Goal: Task Accomplishment & Management: Manage account settings

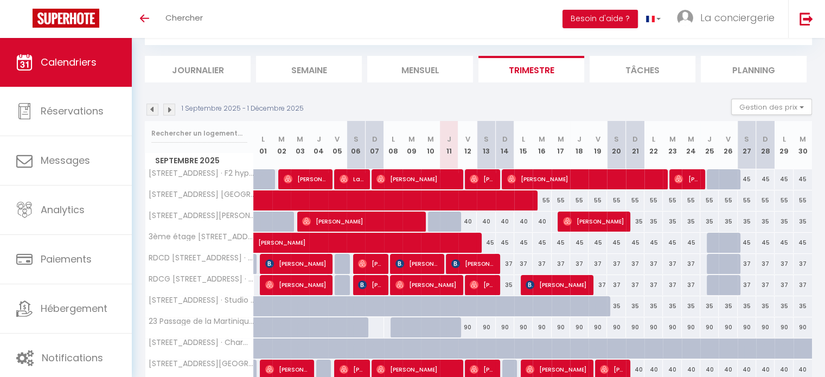
click at [421, 68] on li "Mensuel" at bounding box center [420, 69] width 106 height 27
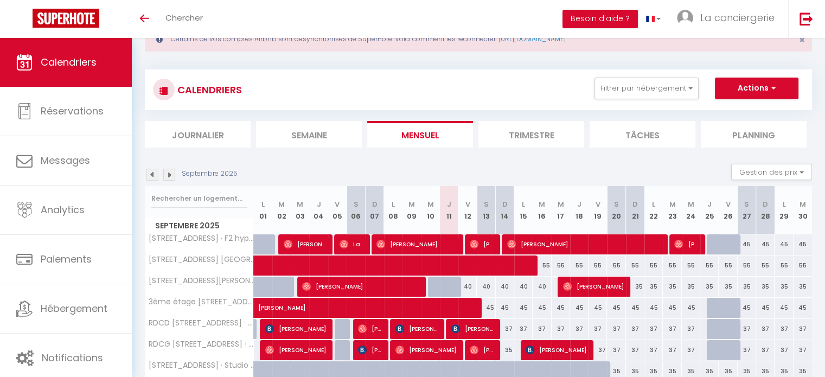
scroll to position [103, 0]
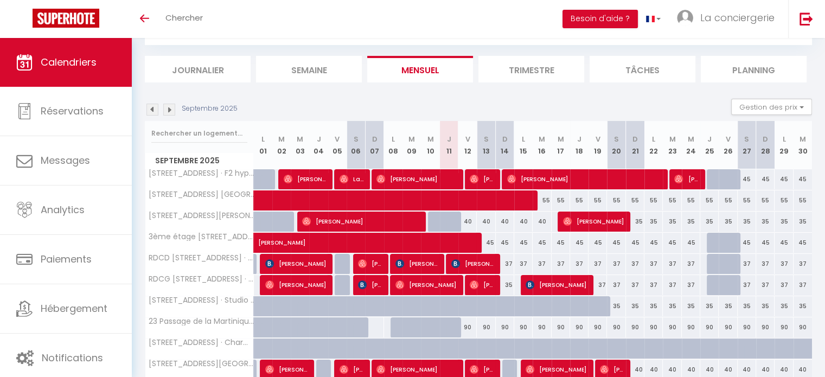
click at [308, 76] on li "Semaine" at bounding box center [309, 69] width 106 height 27
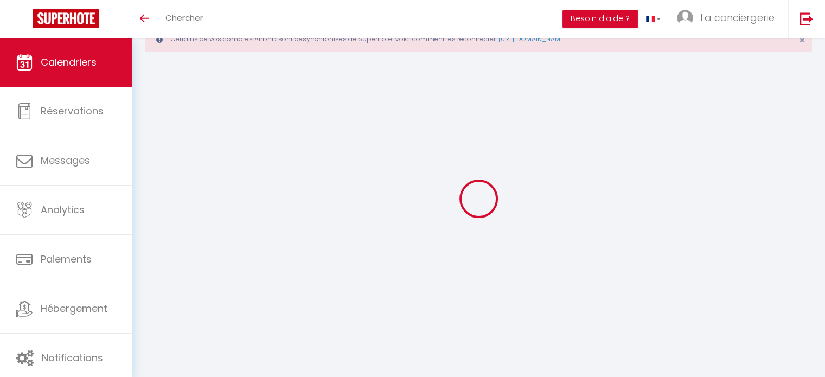
select select
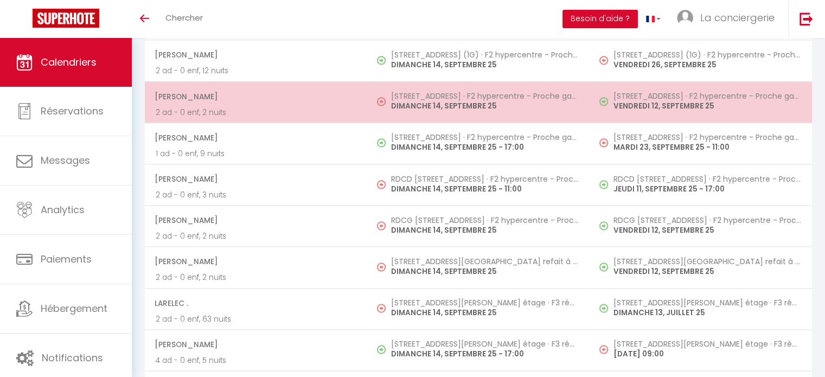
scroll to position [1499, 0]
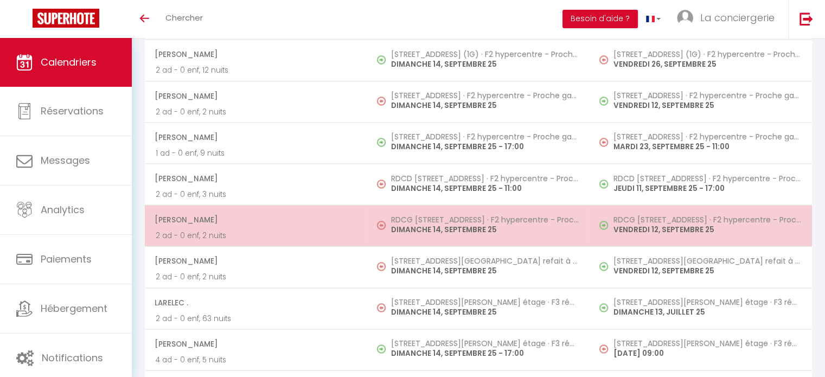
click at [431, 224] on p "DIMANCHE 14, SEPTEMBRE 25" at bounding box center [485, 229] width 188 height 11
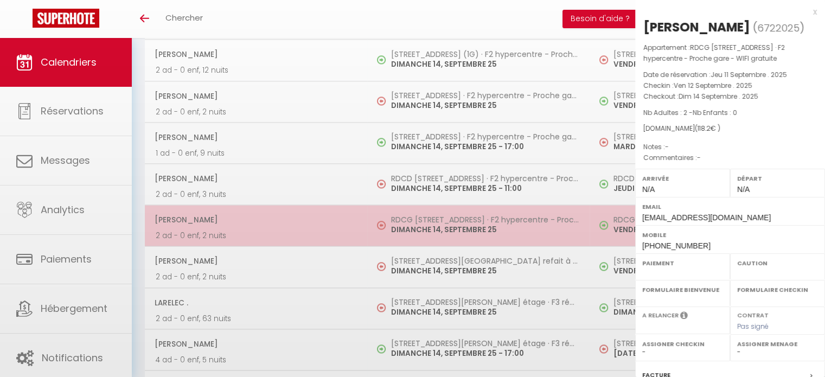
select select "OK"
select select "0"
select select "1"
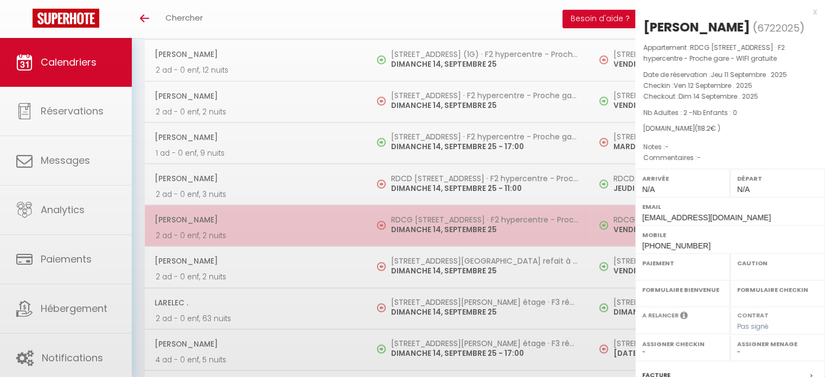
select select
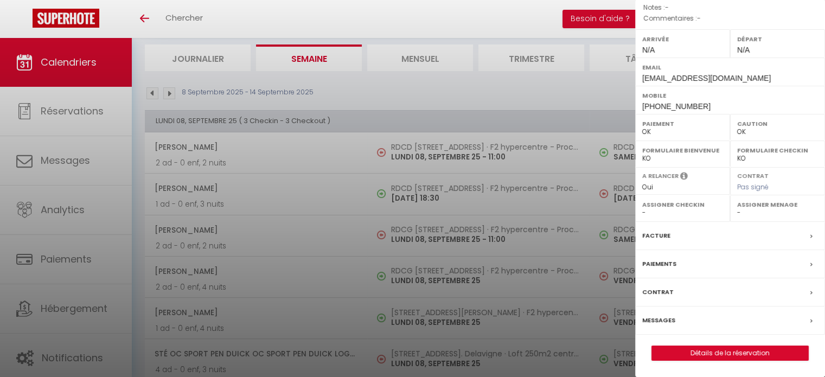
scroll to position [0, 0]
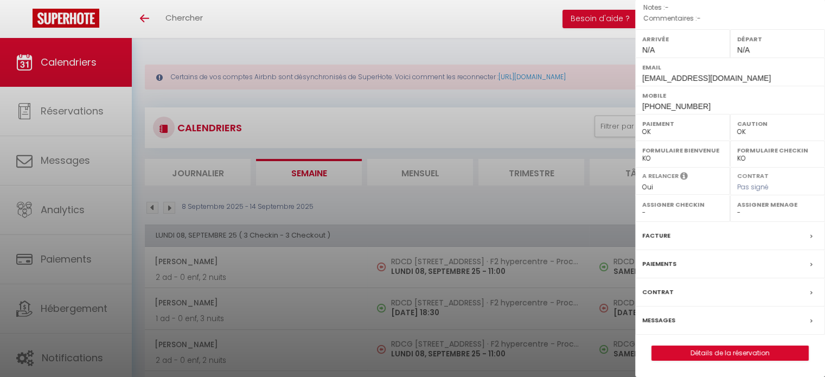
click at [426, 163] on div at bounding box center [412, 188] width 825 height 377
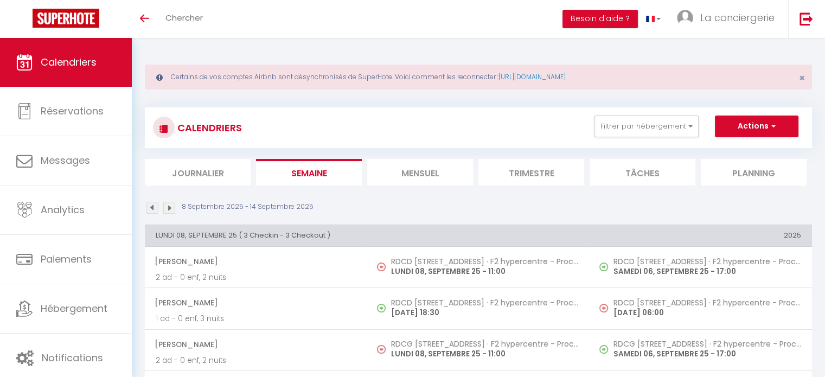
click at [426, 163] on li "Mensuel" at bounding box center [420, 172] width 106 height 27
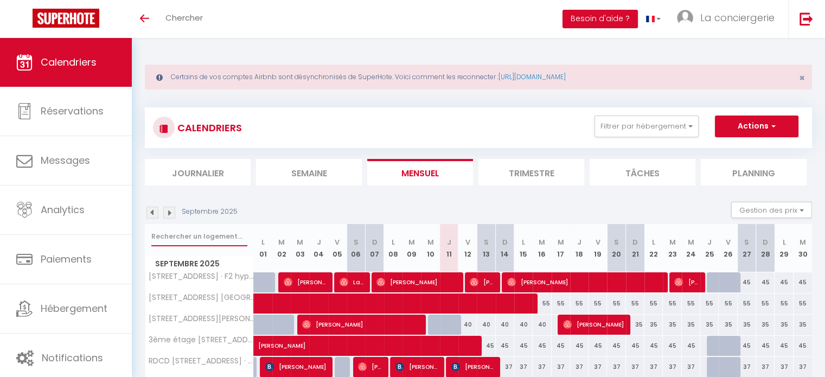
click at [178, 236] on input "text" at bounding box center [199, 237] width 96 height 20
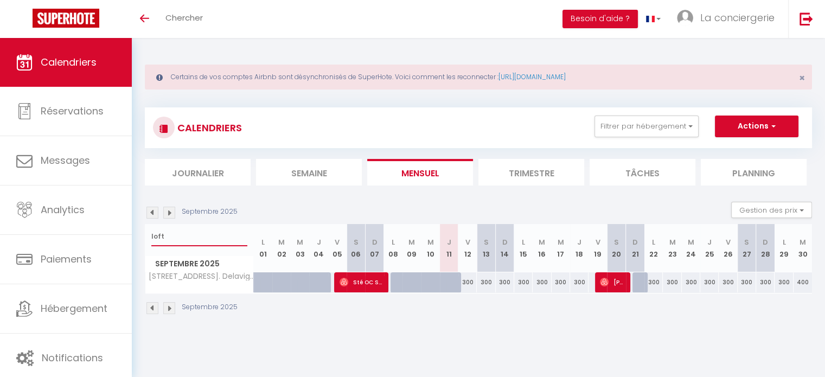
type input "loft"
click at [523, 176] on li "Trimestre" at bounding box center [531, 172] width 106 height 27
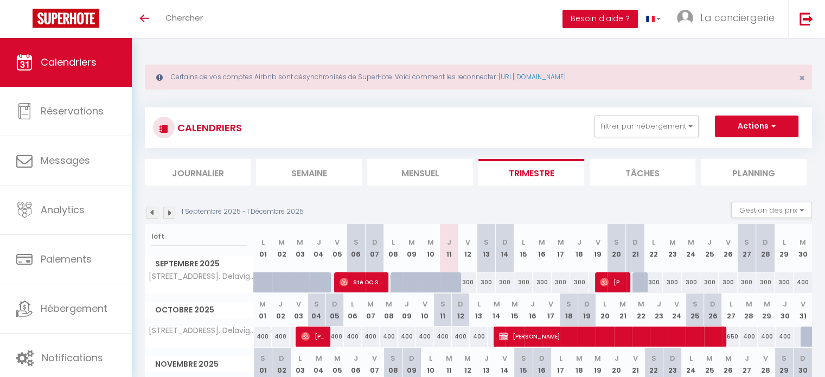
scroll to position [68, 0]
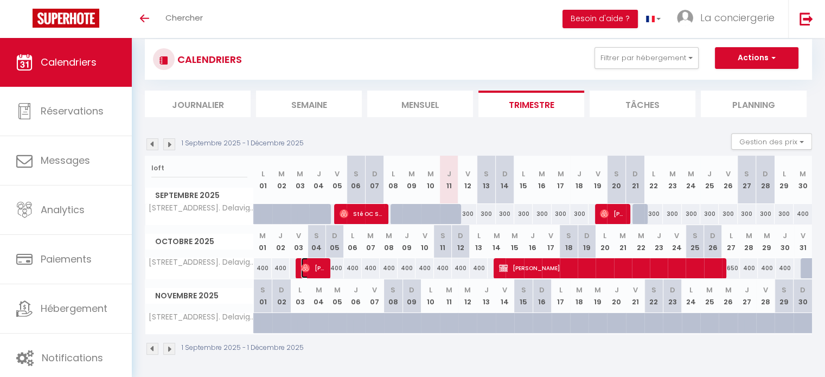
click at [318, 268] on span "[PERSON_NAME]" at bounding box center [313, 268] width 24 height 21
